Goal: Task Accomplishment & Management: Manage account settings

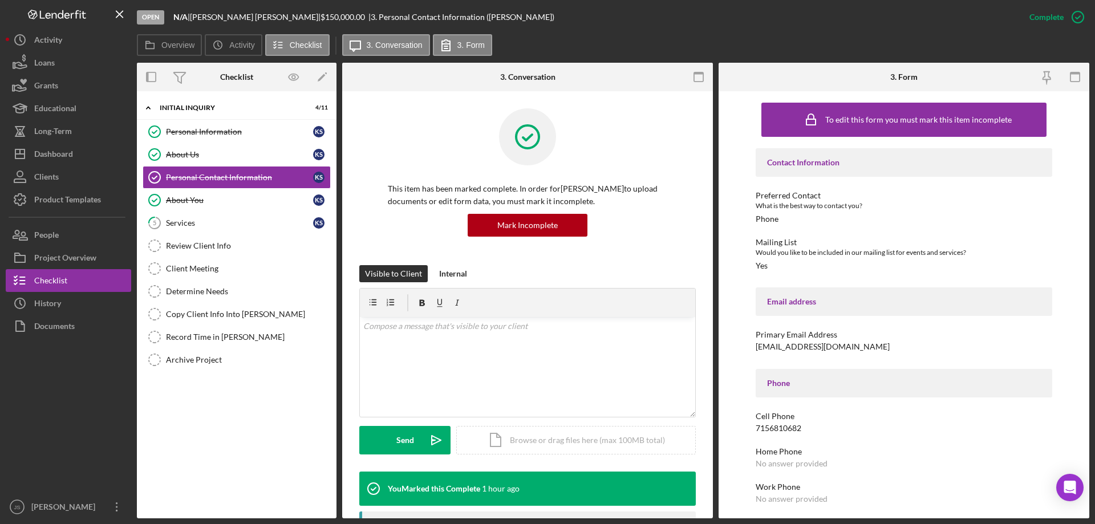
scroll to position [190, 0]
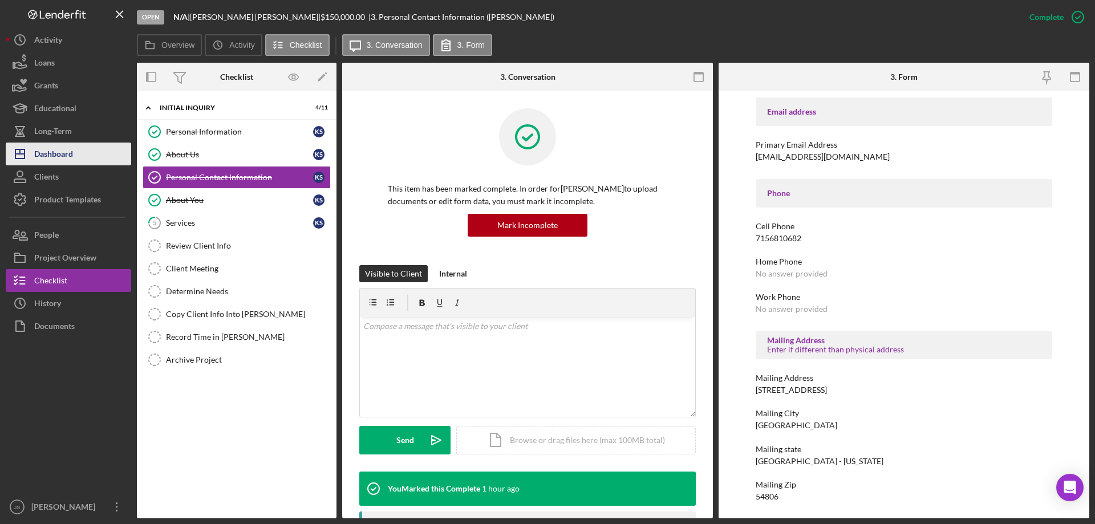
click at [54, 160] on div "Dashboard" at bounding box center [53, 156] width 39 height 26
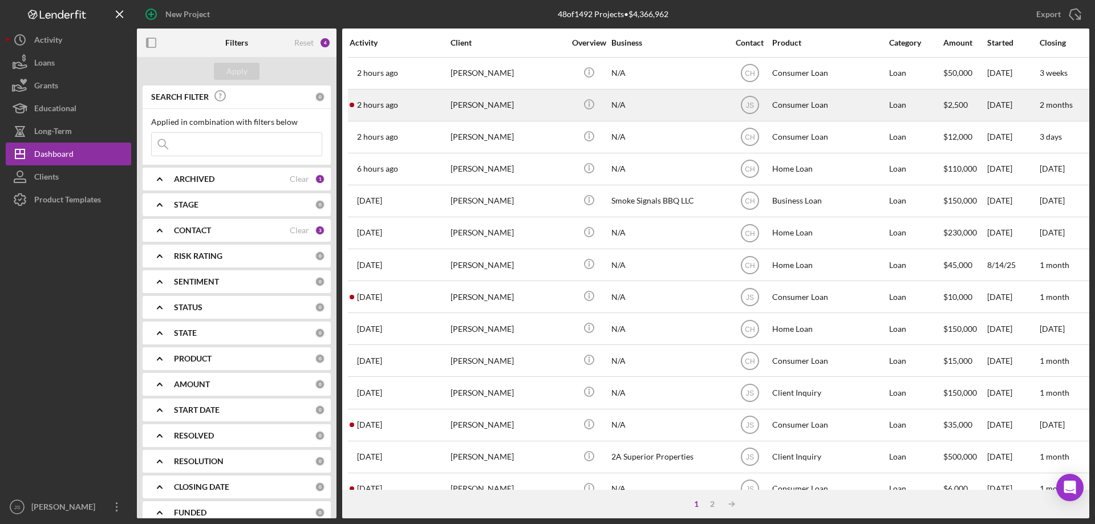
click at [542, 104] on div "[PERSON_NAME]" at bounding box center [507, 105] width 114 height 30
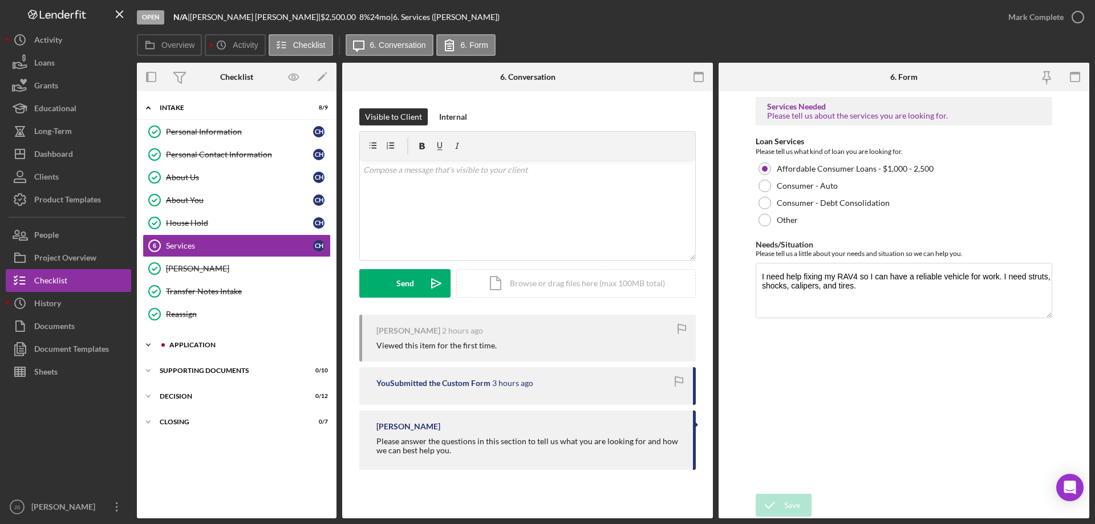
click at [147, 343] on icon "Icon/Expander" at bounding box center [148, 344] width 23 height 23
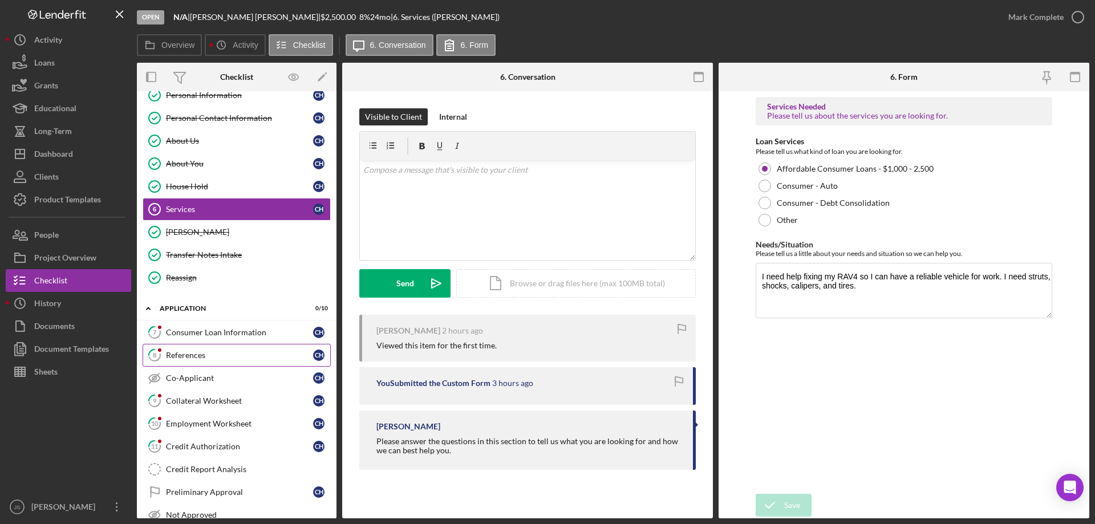
scroll to position [57, 0]
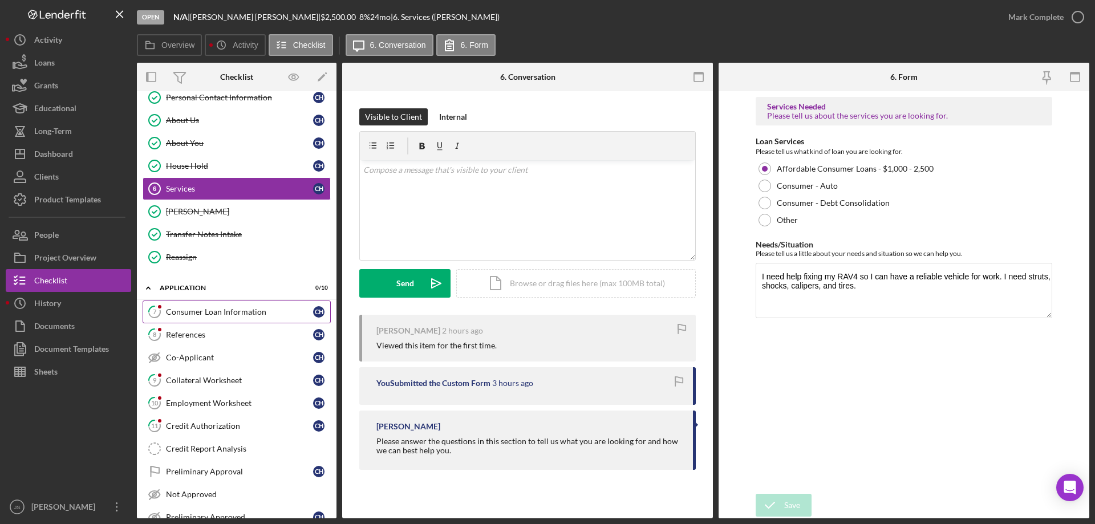
click at [225, 312] on div "Consumer Loan Information" at bounding box center [239, 311] width 147 height 9
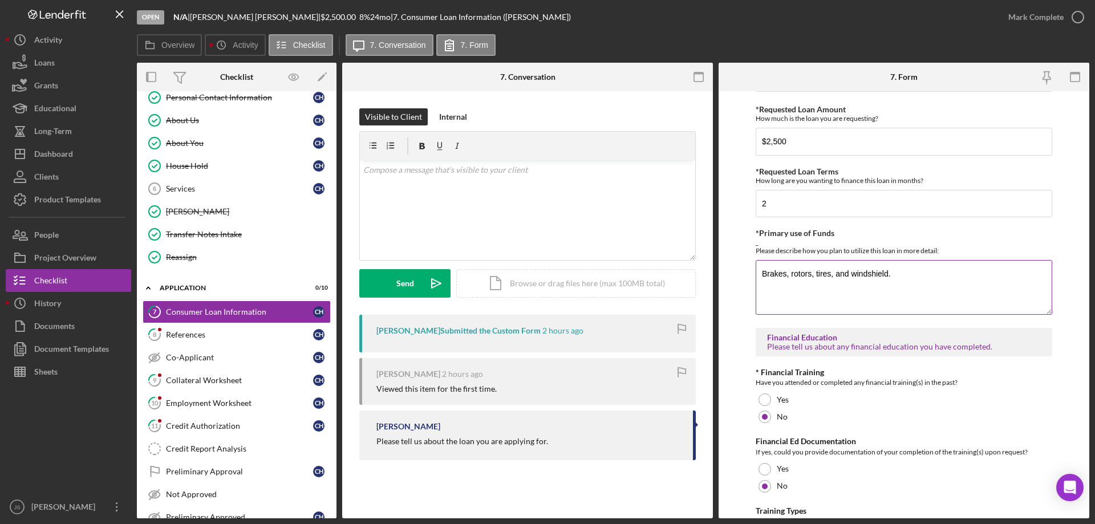
scroll to position [23, 0]
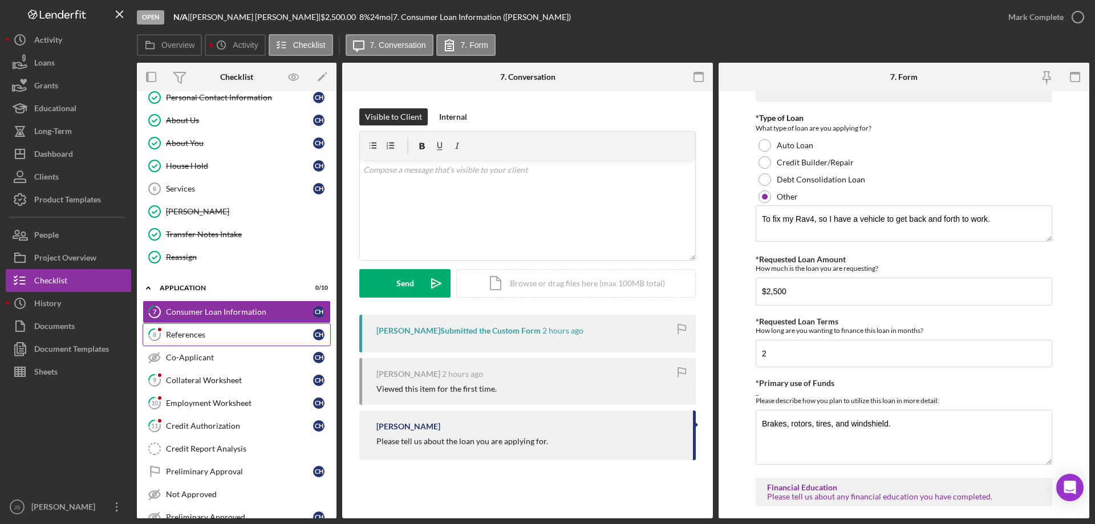
click at [245, 336] on div "References" at bounding box center [239, 334] width 147 height 9
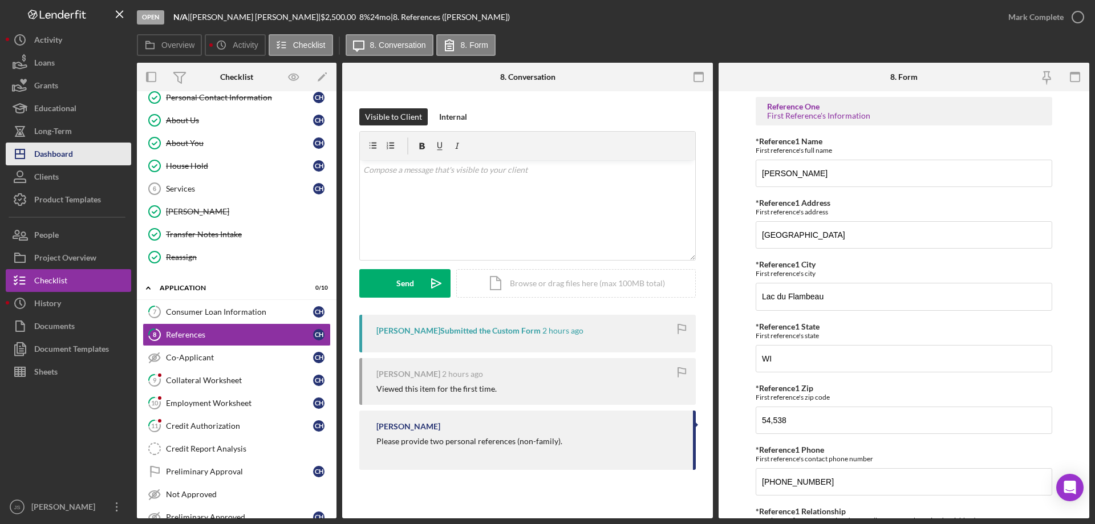
click at [62, 152] on div "Dashboard" at bounding box center [53, 156] width 39 height 26
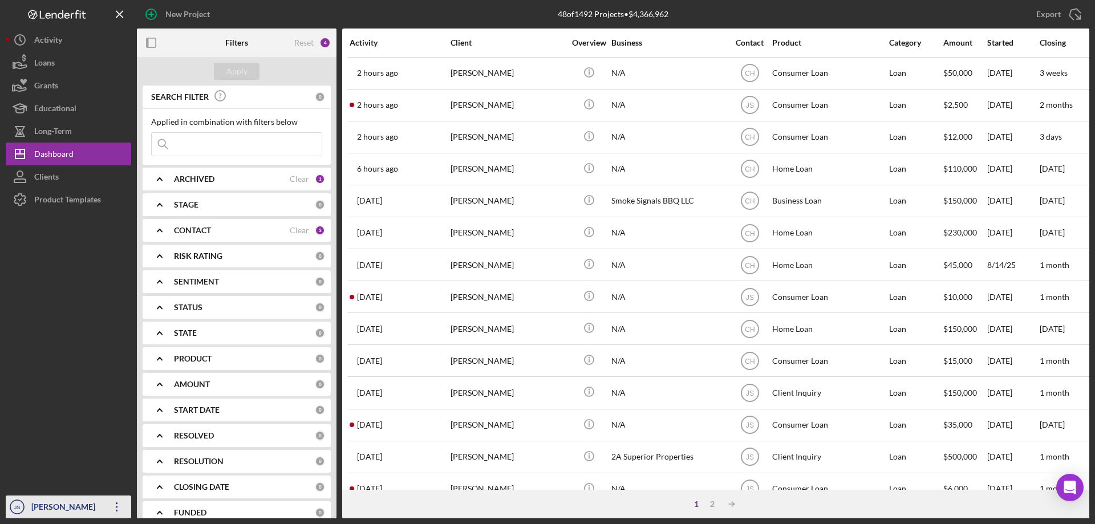
click at [59, 508] on div "[PERSON_NAME]" at bounding box center [66, 508] width 74 height 26
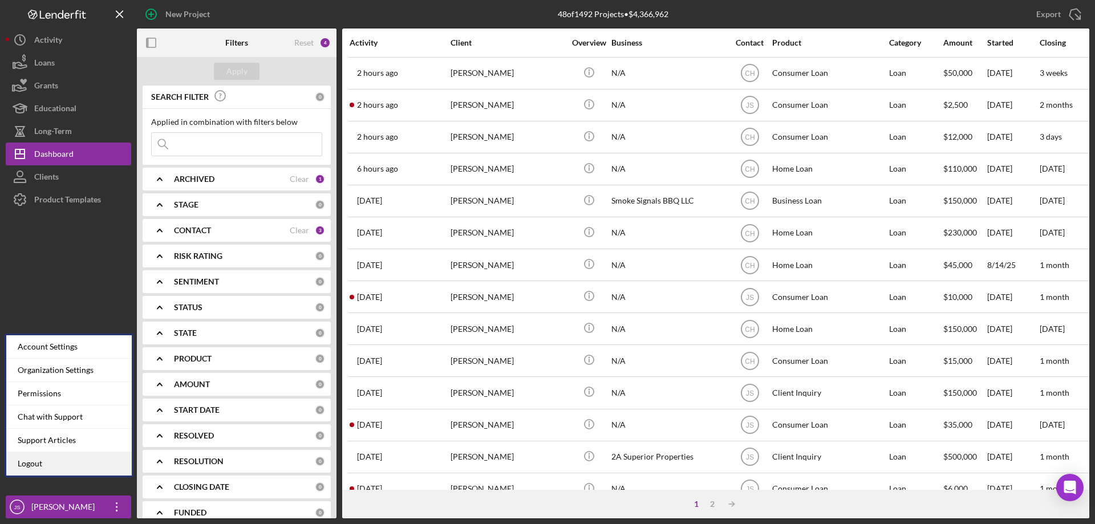
click at [26, 461] on link "Logout" at bounding box center [68, 463] width 125 height 23
